Goal: Entertainment & Leisure: Consume media (video, audio)

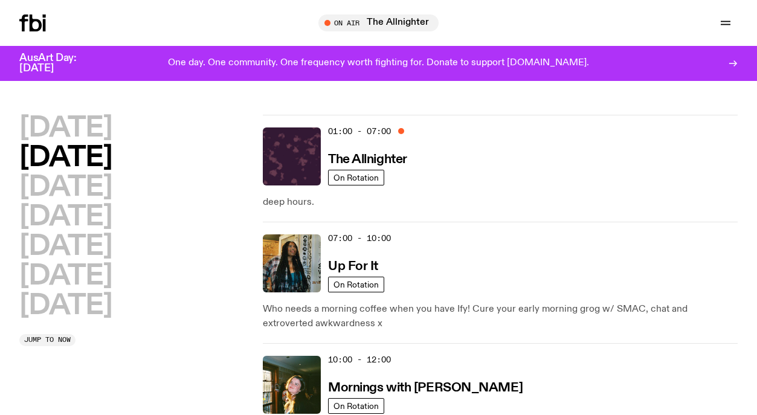
click at [436, 384] on h3 "Mornings with [PERSON_NAME]" at bounding box center [425, 388] width 195 height 13
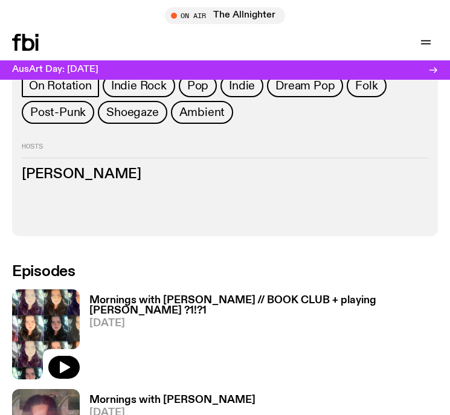
scroll to position [623, 0]
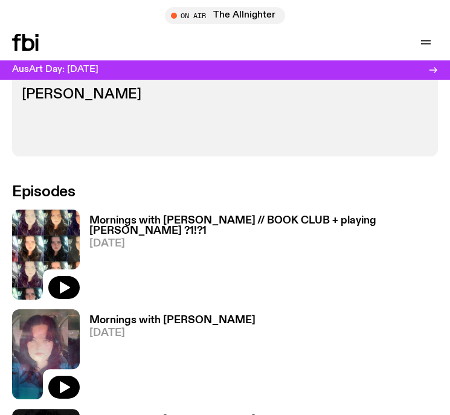
click at [69, 280] on icon "button" at bounding box center [64, 287] width 14 height 14
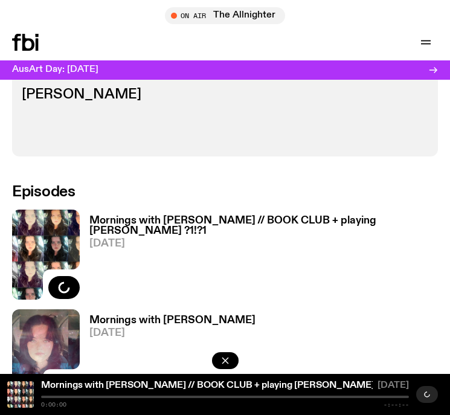
click at [234, 216] on h3 "Mornings with [PERSON_NAME] // BOOK CLUB + playing [PERSON_NAME] ?1!?1" at bounding box center [263, 226] width 349 height 21
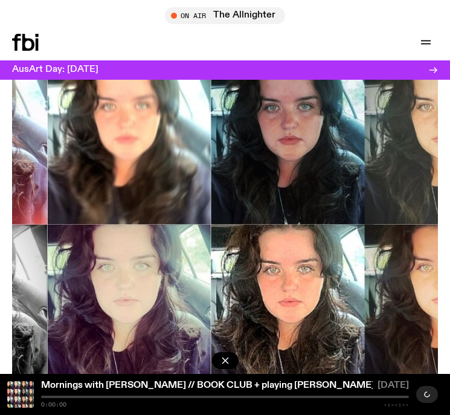
scroll to position [990, 0]
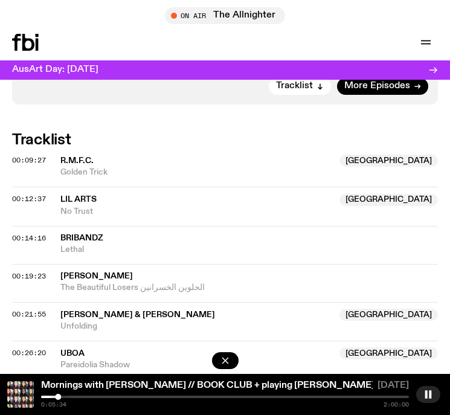
click at [427, 391] on rect "button" at bounding box center [426, 394] width 2 height 8
drag, startPoint x: 431, startPoint y: 395, endPoint x: 443, endPoint y: 362, distance: 35.0
click at [431, 394] on icon "button" at bounding box center [429, 395] width 10 height 10
click at [428, 396] on icon "button" at bounding box center [429, 395] width 10 height 10
